Goal: Register for event/course

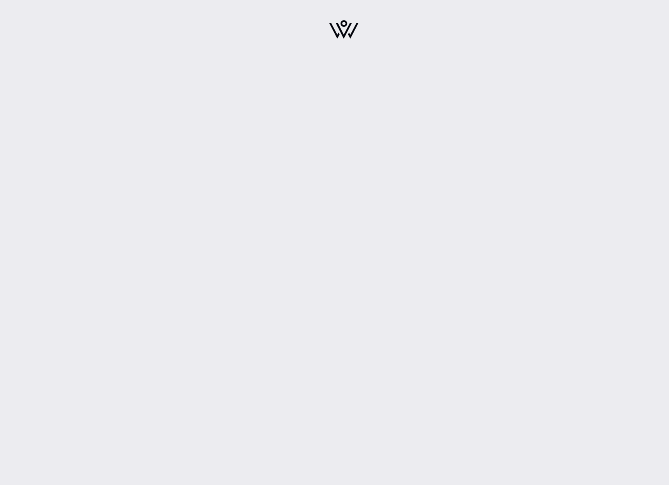
click at [369, 283] on div at bounding box center [344, 242] width 650 height 485
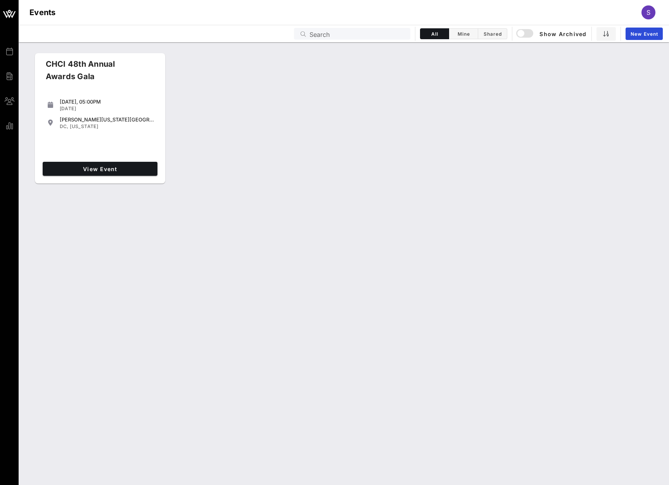
click at [439, 314] on div "CHCI 48th Annual Awards Gala [DATE], 05:00PM [DATE] [PERSON_NAME][US_STATE][GEO…" at bounding box center [344, 263] width 650 height 442
click at [101, 165] on link "View Event" at bounding box center [100, 169] width 115 height 14
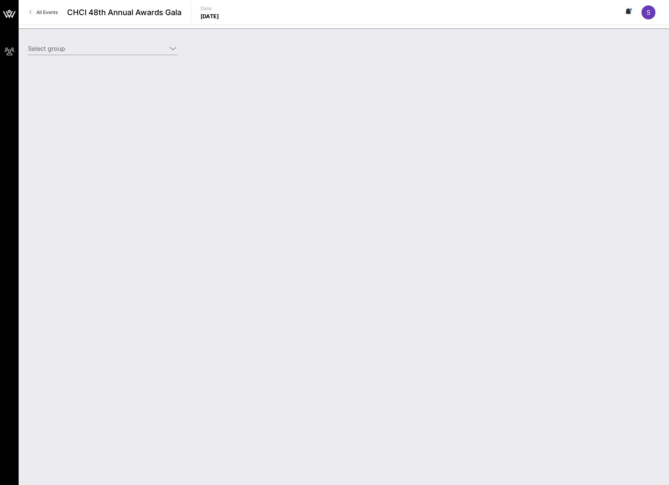
type input "Affirm (Affirm) [[PERSON_NAME], [PERSON_NAME][EMAIL_ADDRESS][PERSON_NAME][DOMAI…"
